Goal: Task Accomplishment & Management: Manage account settings

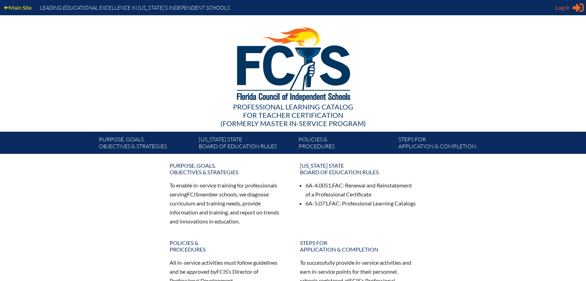
click at [563, 10] on span "Log in" at bounding box center [562, 7] width 14 height 8
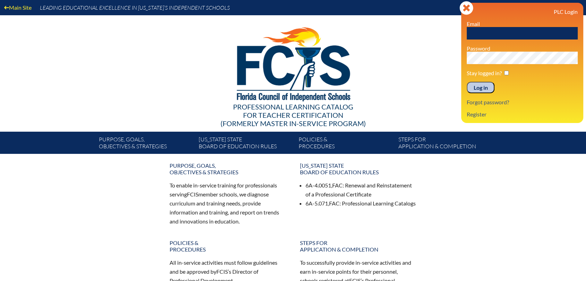
click at [545, 38] on input "text" at bounding box center [521, 33] width 111 height 12
type input "tfisher@hnes.us"
click at [466, 82] on input "Log in" at bounding box center [480, 88] width 28 height 12
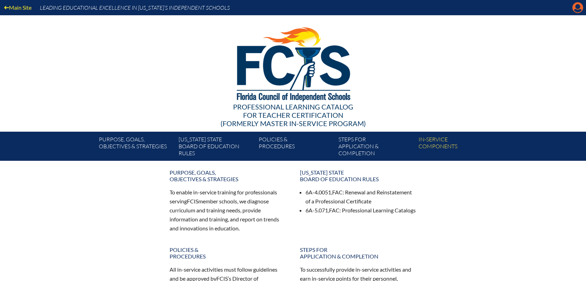
click at [582, 10] on icon "Manage account" at bounding box center [577, 7] width 11 height 11
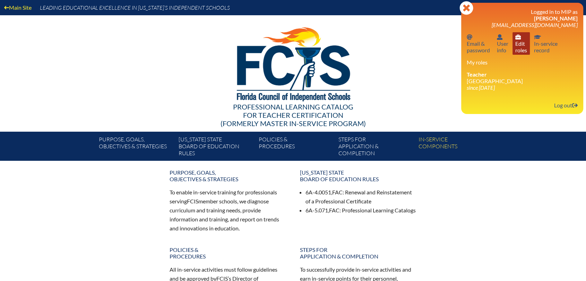
click at [523, 45] on link "User info Edit roles" at bounding box center [520, 43] width 17 height 23
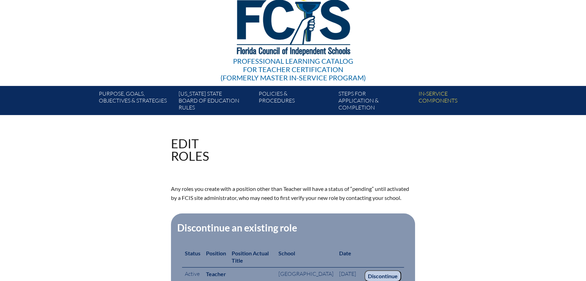
scroll to position [115, 0]
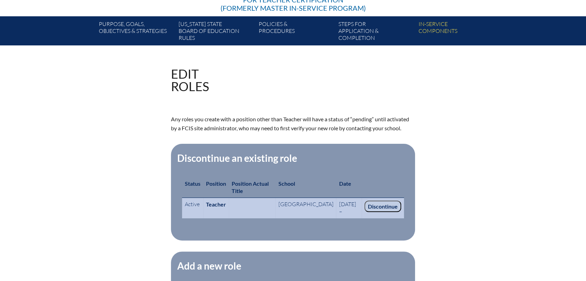
click at [383, 204] on input "Discontinue" at bounding box center [382, 207] width 37 height 12
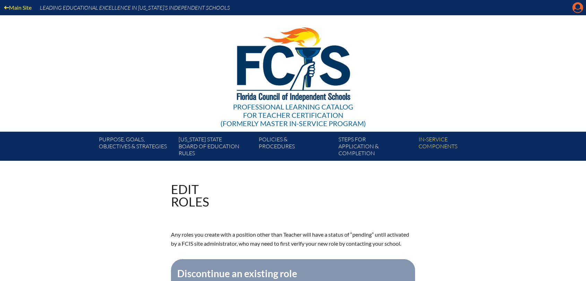
click at [578, 9] on icon at bounding box center [577, 7] width 11 height 11
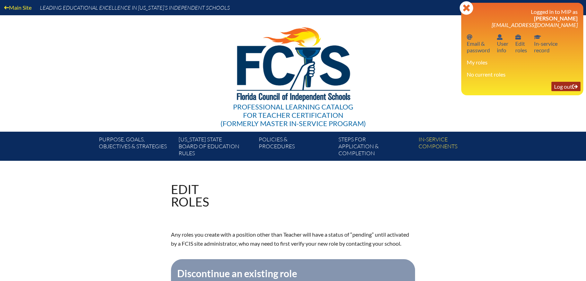
click at [569, 86] on link "Log out Log out" at bounding box center [565, 86] width 29 height 9
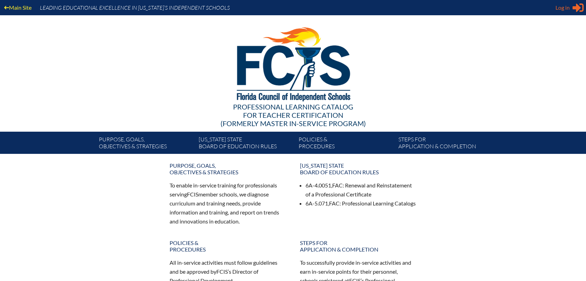
click at [571, 9] on div "Log in Close Sign in or register" at bounding box center [569, 7] width 28 height 11
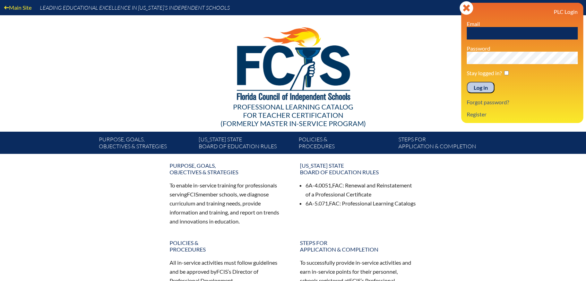
click at [555, 36] on input "text" at bounding box center [521, 33] width 111 height 12
type input "[EMAIL_ADDRESS][DOMAIN_NAME]"
click at [466, 82] on input "Log in" at bounding box center [480, 88] width 28 height 12
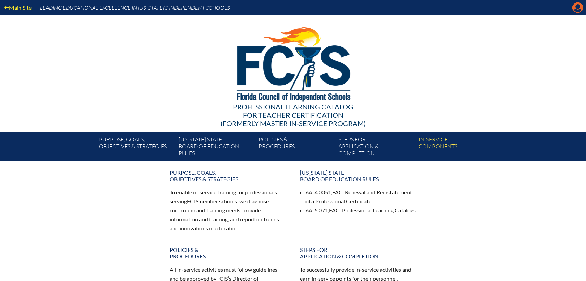
click at [581, 4] on icon at bounding box center [577, 7] width 11 height 11
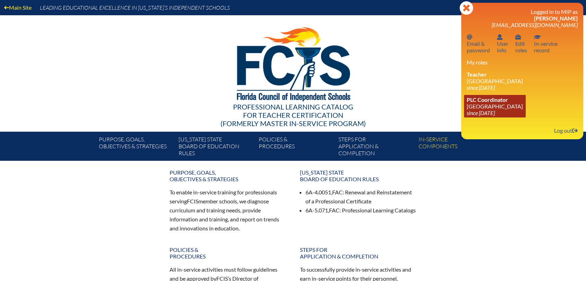
click at [490, 109] on link "PLC Coordinator Holy Nativity Episcopal School since 2016 Dec 8" at bounding box center [495, 106] width 62 height 23
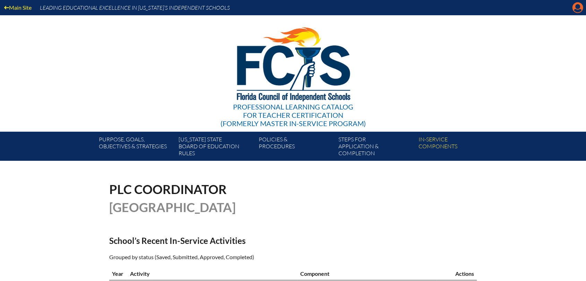
click at [576, 7] on icon "Manage account" at bounding box center [577, 7] width 11 height 11
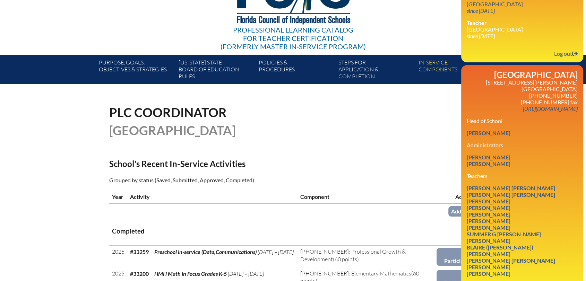
scroll to position [115, 0]
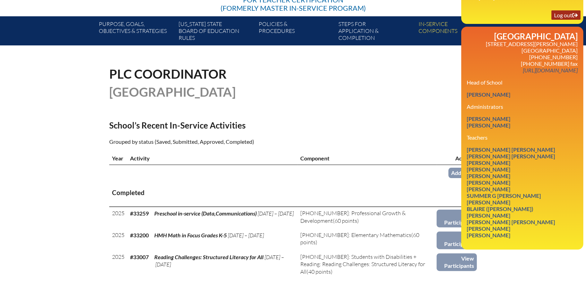
click at [557, 20] on link "Log out Log out" at bounding box center [565, 14] width 29 height 9
